Goal: Information Seeking & Learning: Find specific fact

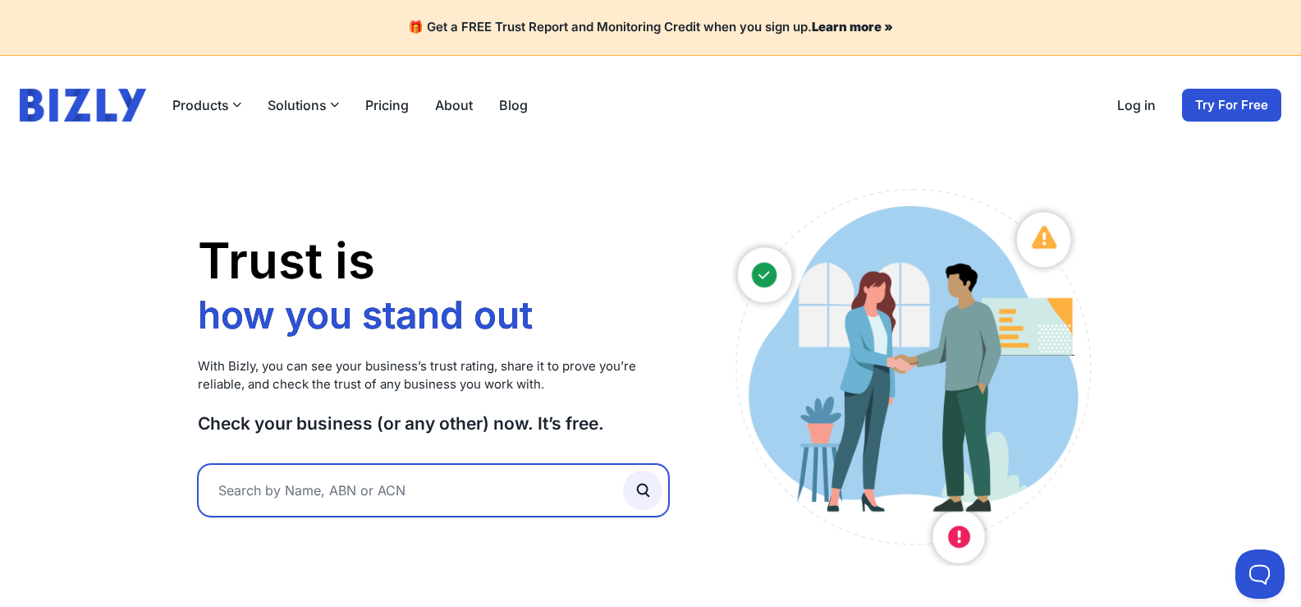
click at [421, 494] on input "text" at bounding box center [434, 490] width 472 height 53
paste input "Chicken Boom Prestons"
type input "Chicken Boom Prestons"
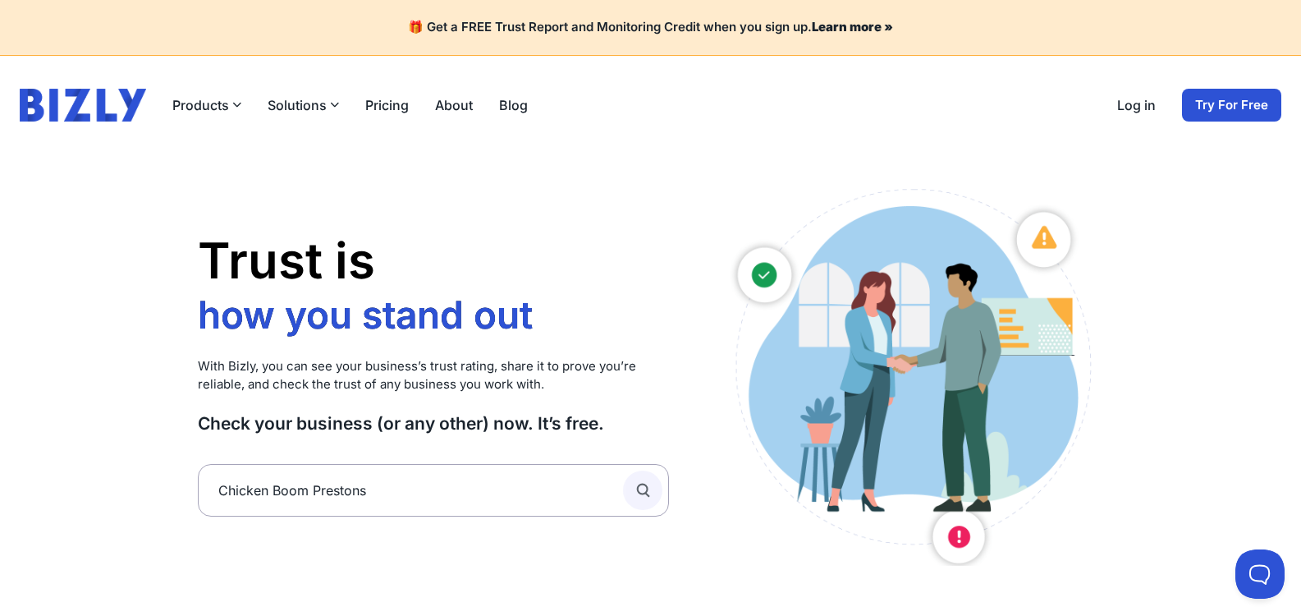
click at [646, 489] on icon "submit" at bounding box center [643, 490] width 18 height 18
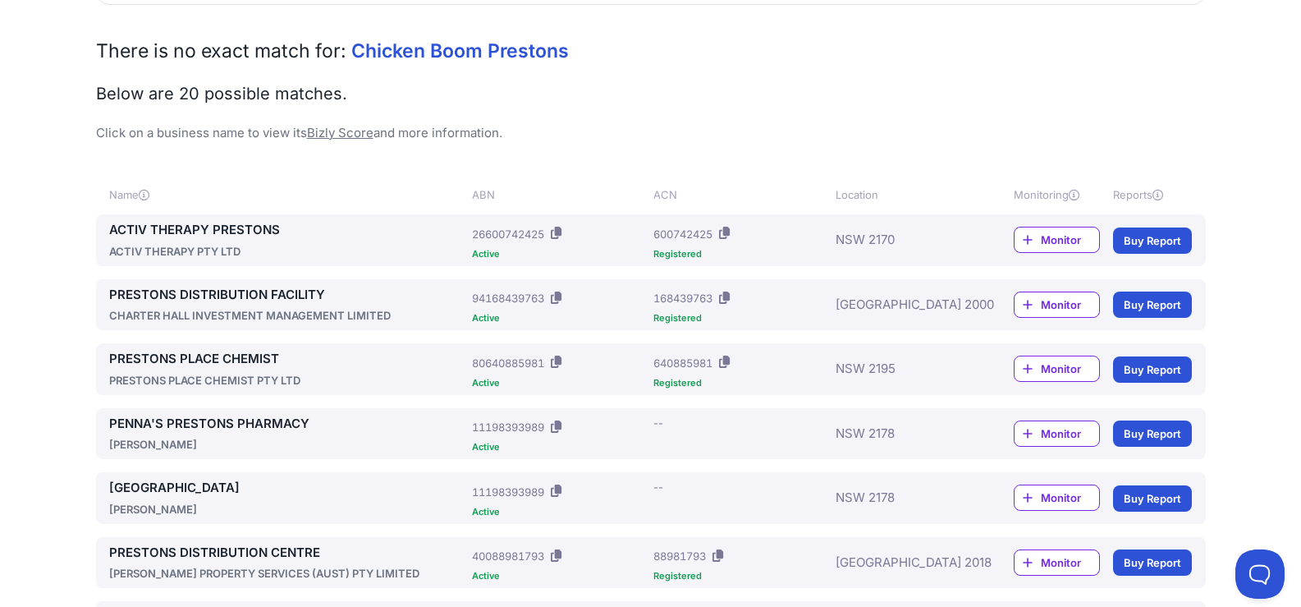
scroll to position [78, 0]
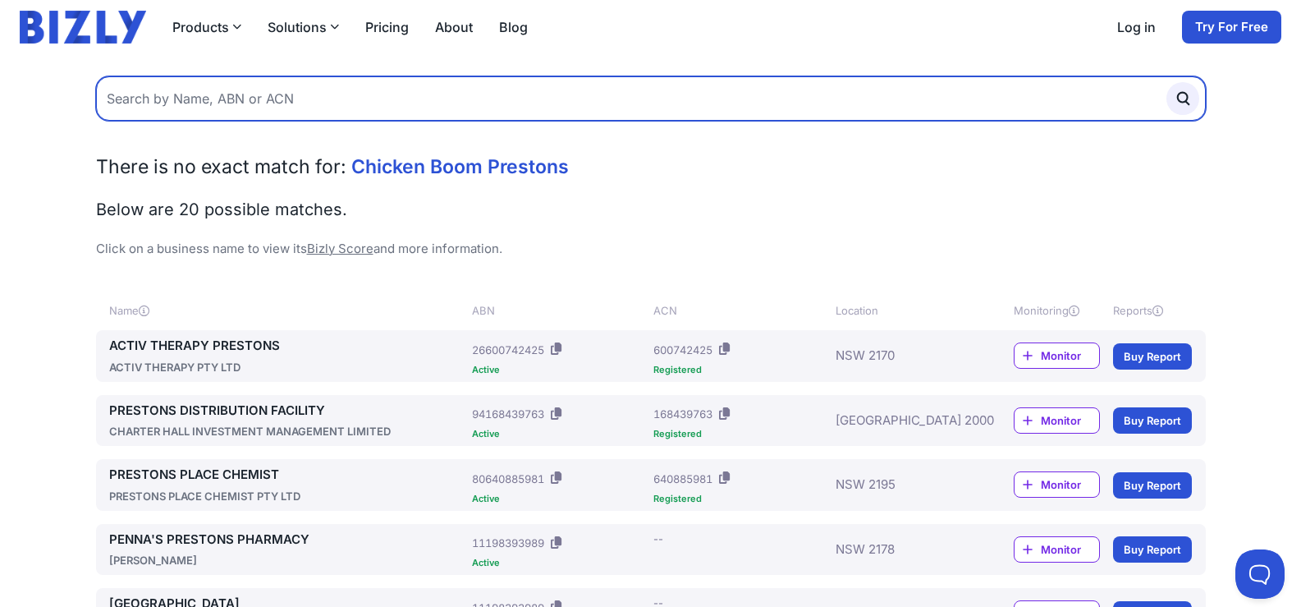
click at [287, 81] on input "text" at bounding box center [651, 98] width 1110 height 44
paste input "96 652 237 744"
type input "96 652 237 744"
click at [1167, 82] on button "submit" at bounding box center [1183, 98] width 33 height 33
